Goal: Task Accomplishment & Management: Manage account settings

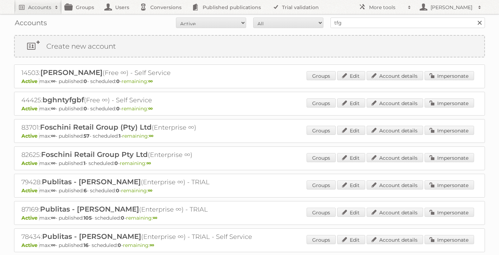
click at [481, 20] on link at bounding box center [479, 23] width 11 height 11
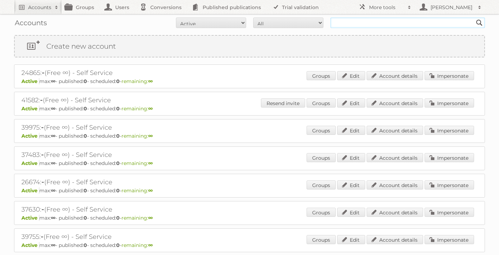
click at [403, 20] on input "text" at bounding box center [407, 23] width 154 height 11
type input "sealey"
click at [474, 18] on input "Search" at bounding box center [479, 23] width 11 height 11
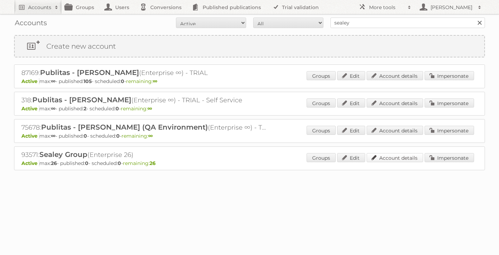
click at [400, 158] on link "Account details" at bounding box center [394, 157] width 56 height 9
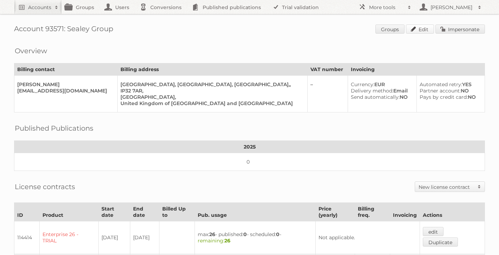
click at [417, 28] on link "Edit" at bounding box center [420, 29] width 28 height 9
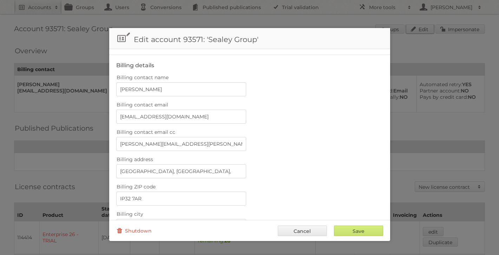
scroll to position [123, 0]
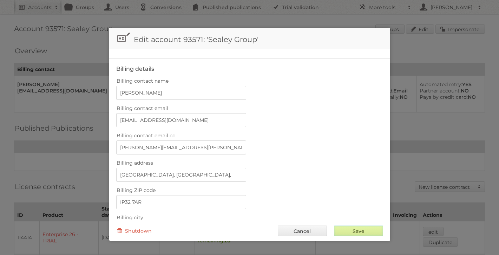
click at [348, 234] on input "Save" at bounding box center [358, 231] width 49 height 11
type input "..."
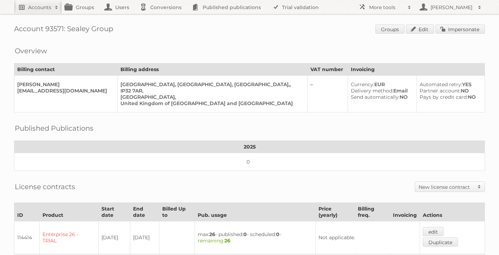
click at [39, 8] on h2 "Accounts" at bounding box center [39, 7] width 23 height 7
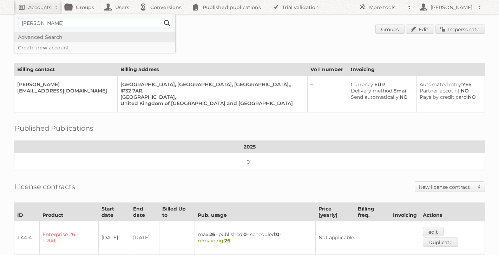
type input"] "leroy merlin"
click at [162, 18] on input "Search" at bounding box center [167, 23] width 11 height 11
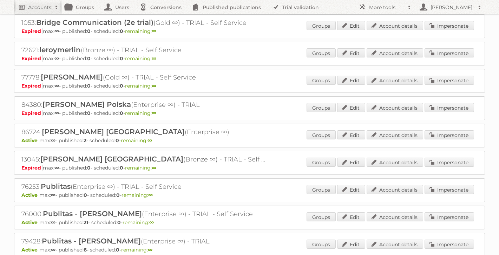
scroll to position [54, 0]
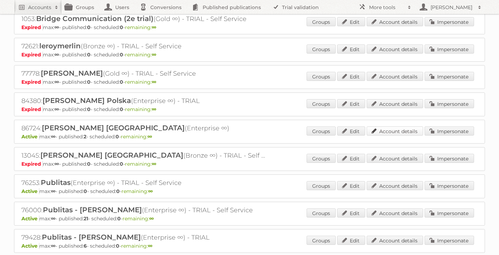
click at [407, 132] on link "Account details" at bounding box center [394, 131] width 56 height 9
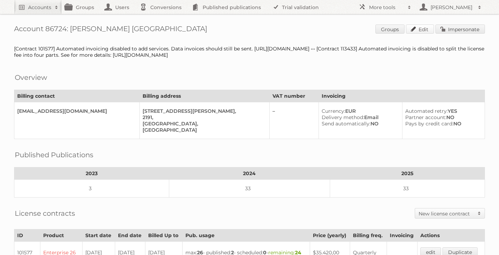
click at [421, 29] on link "Edit" at bounding box center [420, 29] width 28 height 9
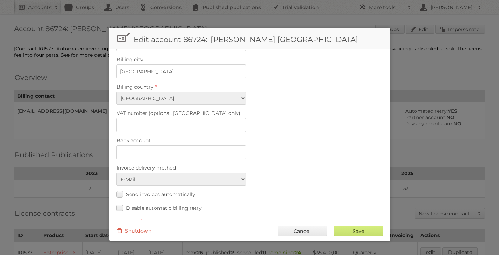
scroll to position [304, 0]
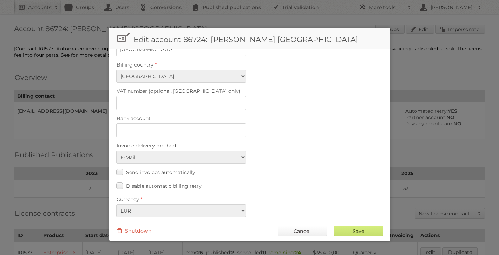
click at [295, 231] on link "Cancel" at bounding box center [302, 231] width 49 height 11
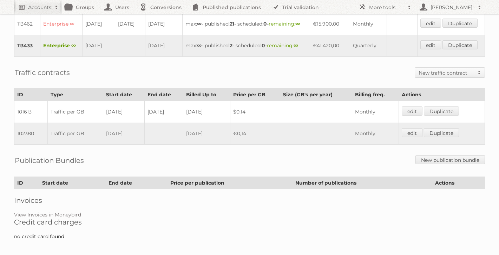
scroll to position [273, 0]
click at [431, 49] on link "edit" at bounding box center [430, 44] width 21 height 9
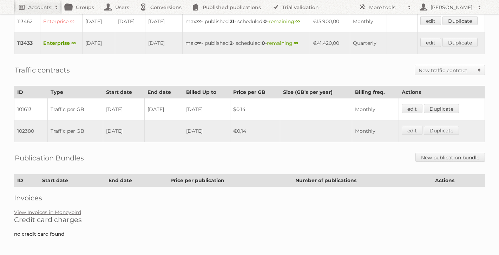
scroll to position [280, 0]
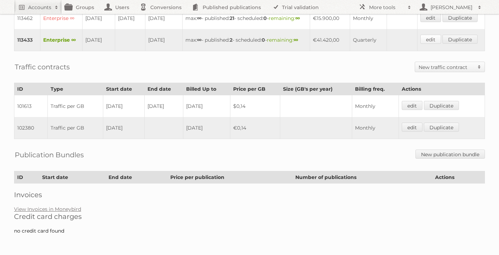
click at [434, 44] on link "edit" at bounding box center [430, 39] width 21 height 9
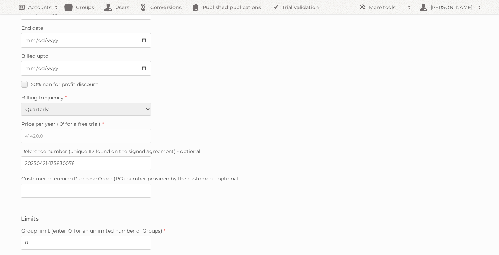
scroll to position [193, 0]
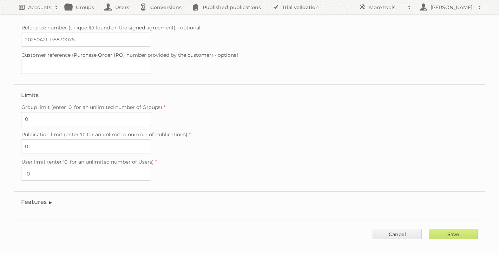
click at [38, 199] on legend "Features" at bounding box center [37, 202] width 32 height 7
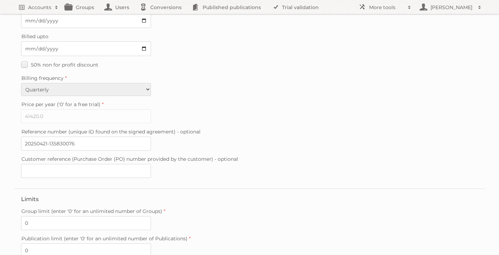
scroll to position [89, 0]
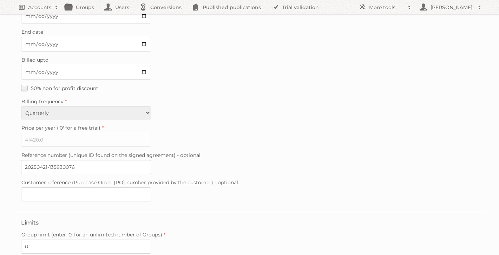
scroll to position [193, 0]
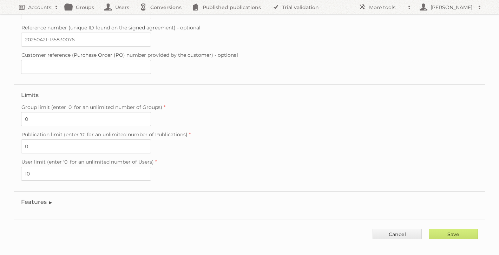
click at [32, 199] on legend "Features" at bounding box center [37, 202] width 32 height 7
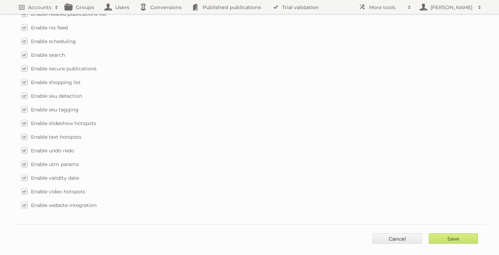
scroll to position [1028, 0]
